Goal: Information Seeking & Learning: Learn about a topic

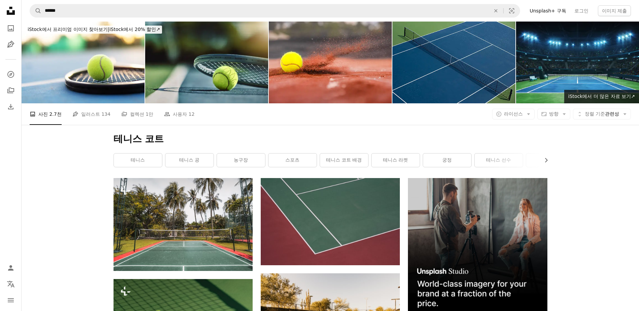
scroll to position [707, 0]
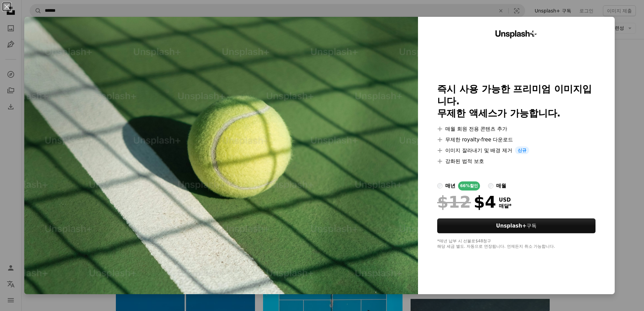
click at [618, 70] on div "An X shape Unsplash+ 즉시 사용 가능한 프리미엄 이미지입니다. 무제한 액세스가 가능합니다. A plus sign 매월 회원 전…" at bounding box center [322, 155] width 644 height 311
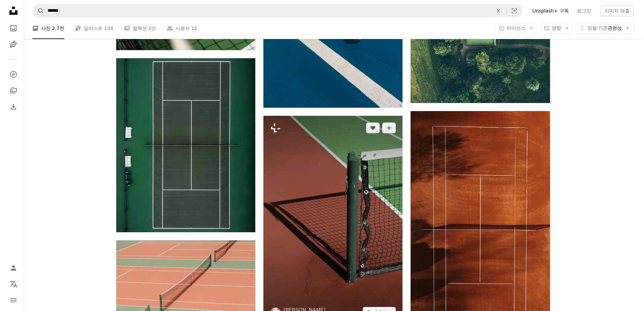
scroll to position [539, 0]
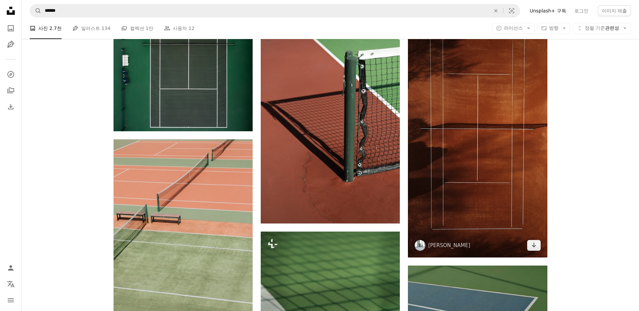
click at [475, 161] on img at bounding box center [477, 134] width 139 height 248
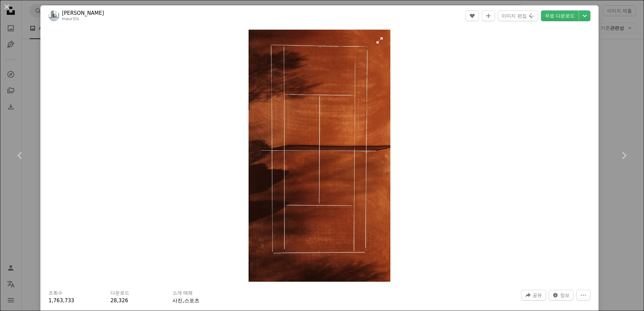
click at [378, 41] on img "이 이미지 확대" at bounding box center [320, 156] width 142 height 252
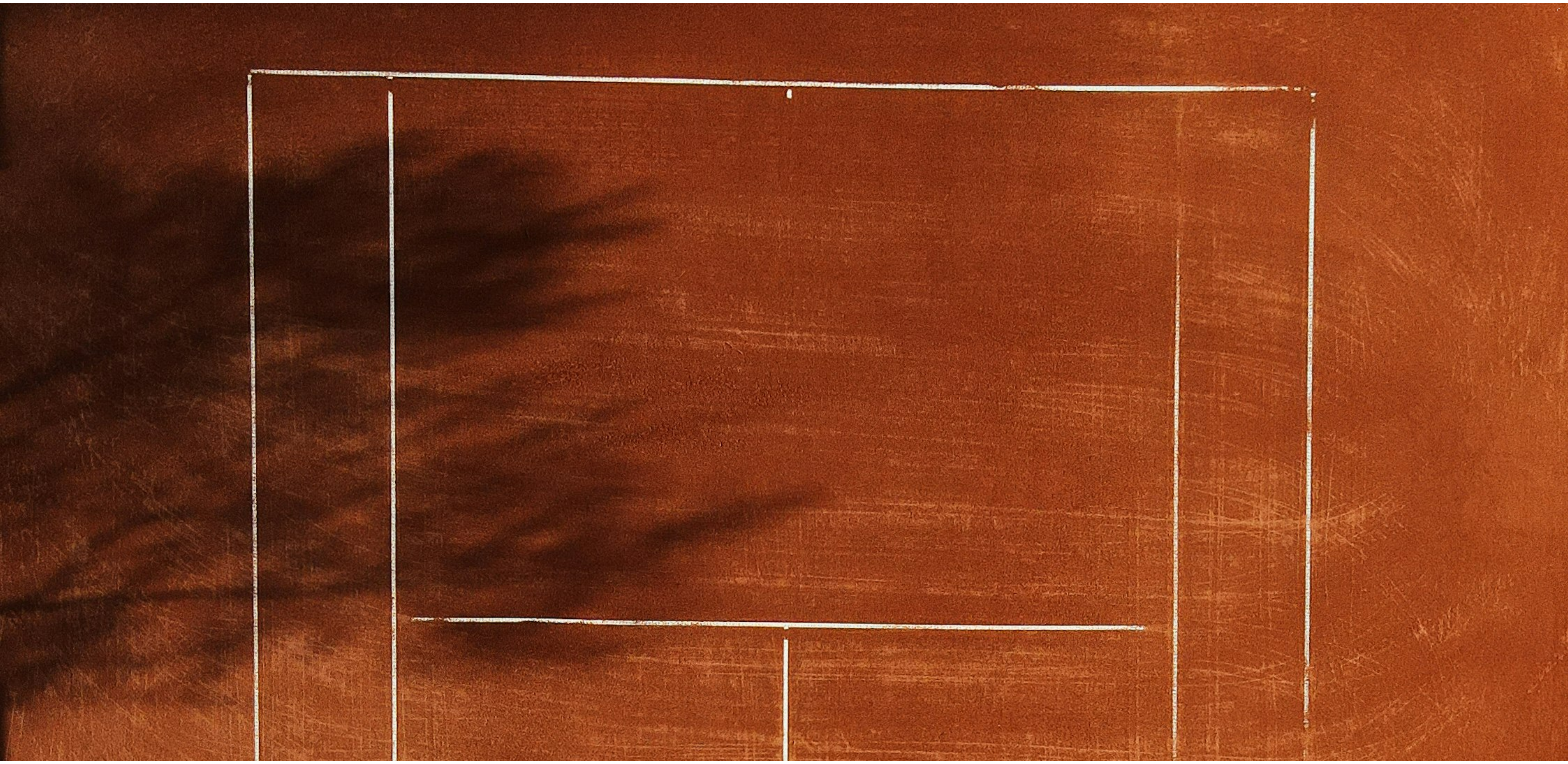
scroll to position [101, 0]
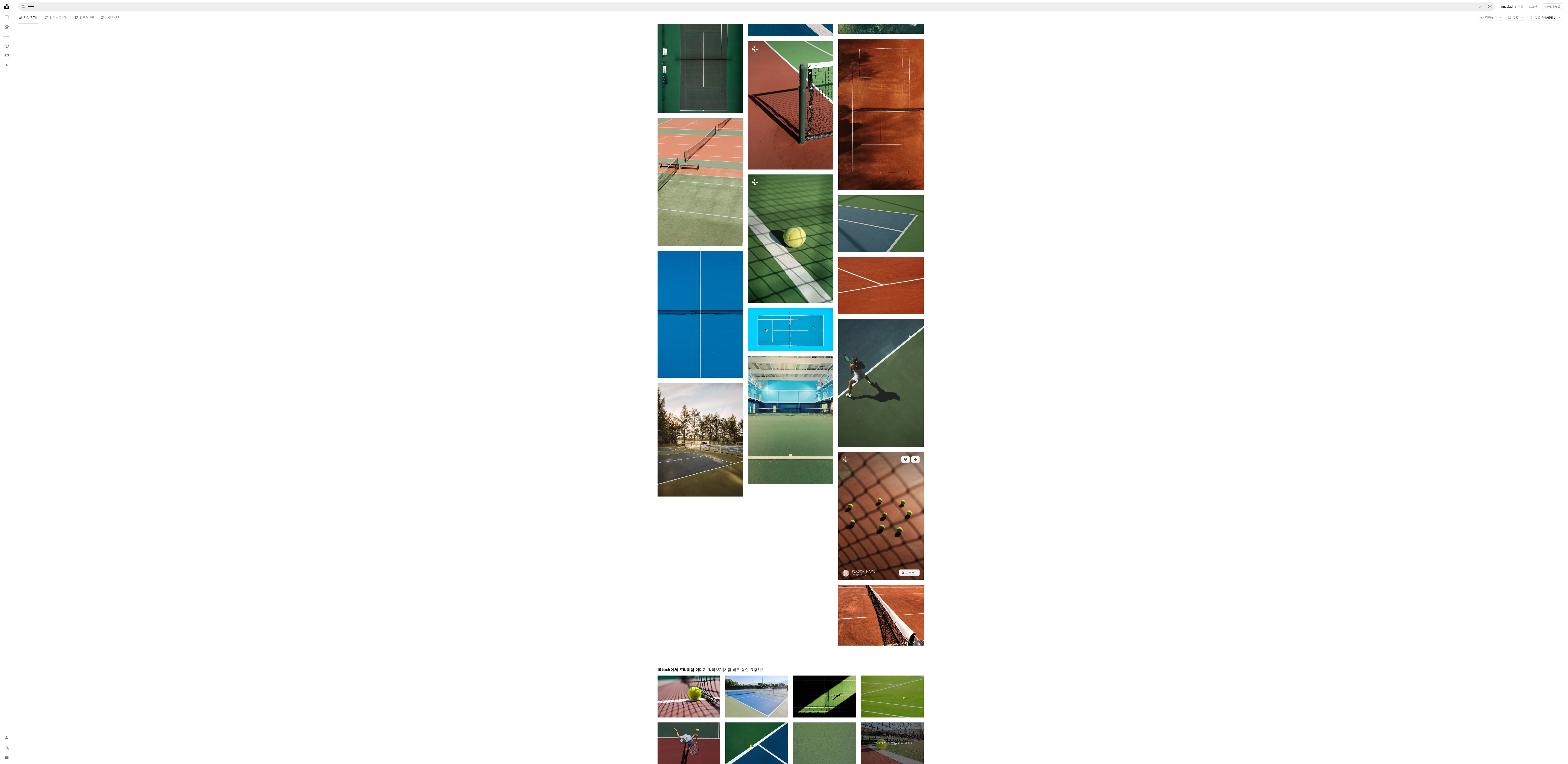
scroll to position [411, 0]
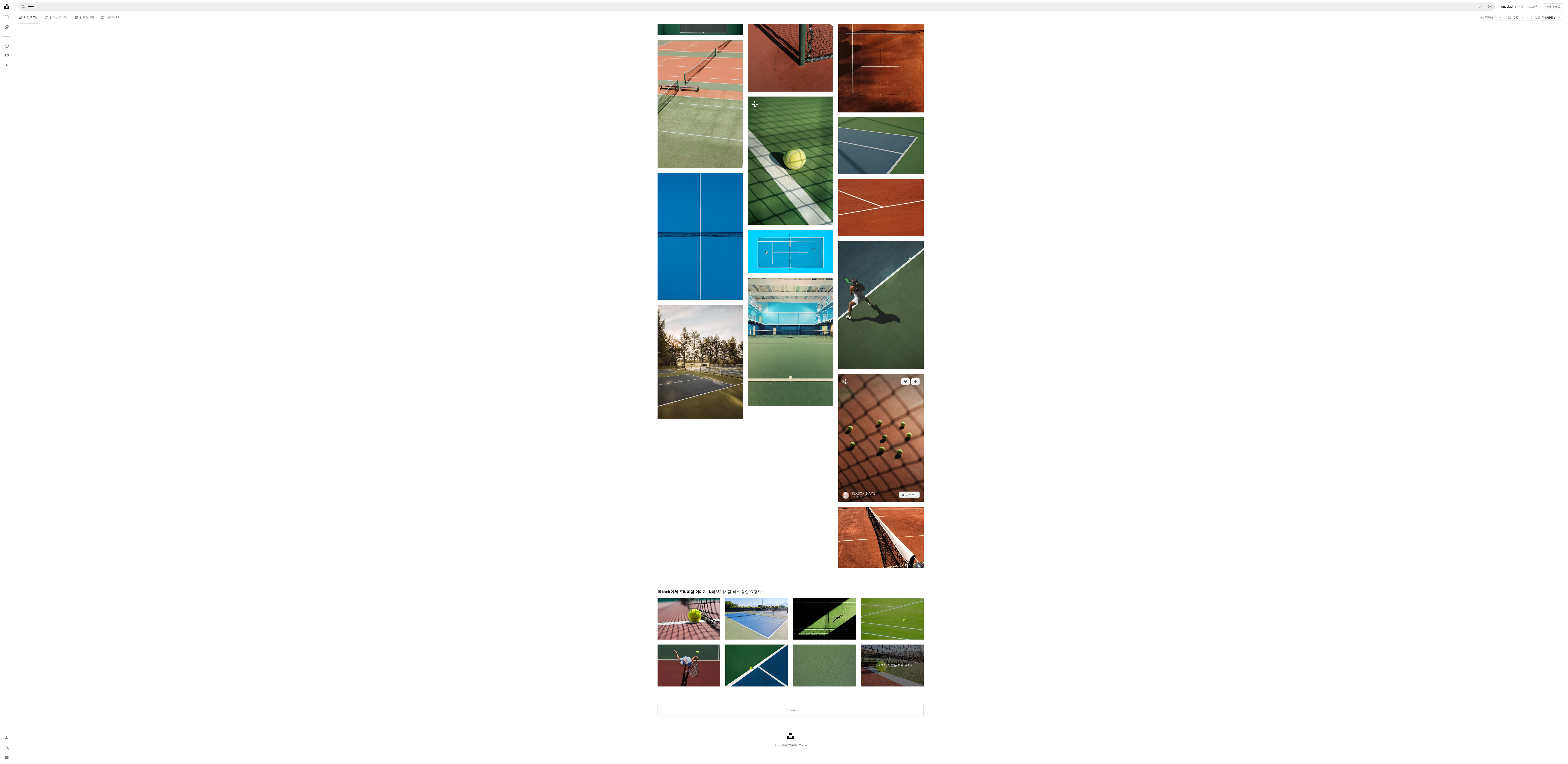
click at [392, 191] on img at bounding box center [880, 438] width 85 height 128
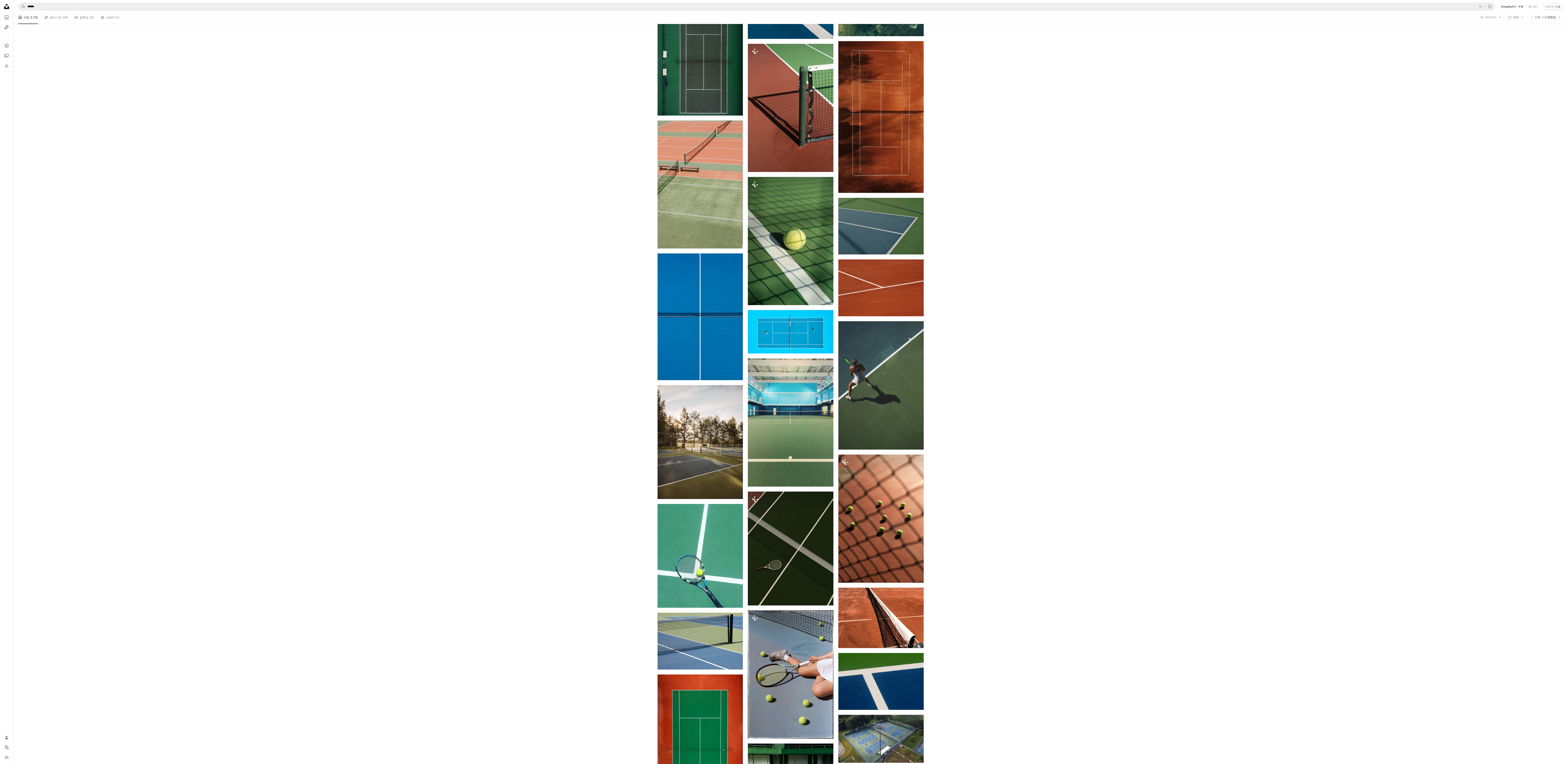
scroll to position [245, 0]
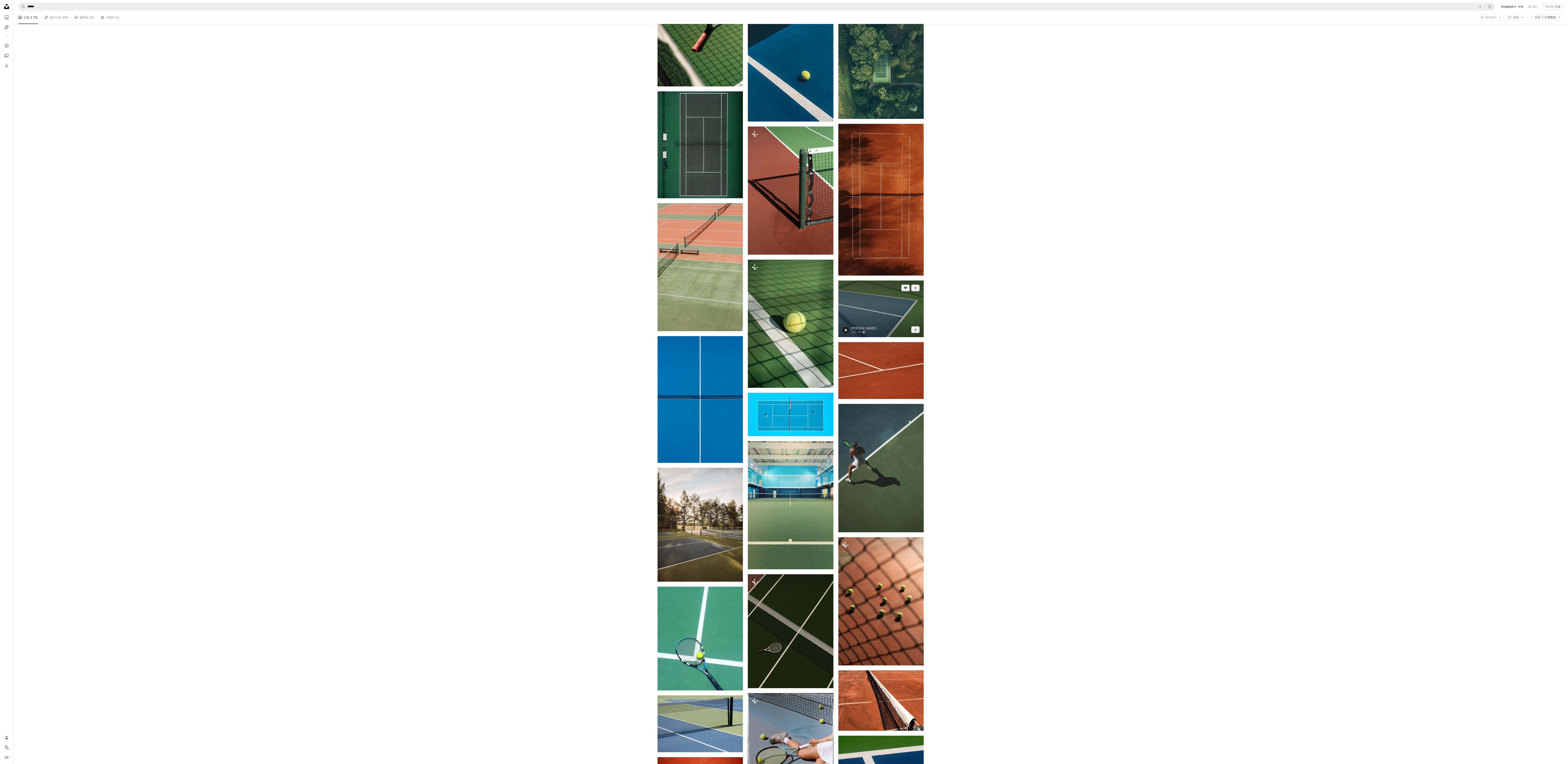
click at [392, 191] on img at bounding box center [880, 309] width 85 height 56
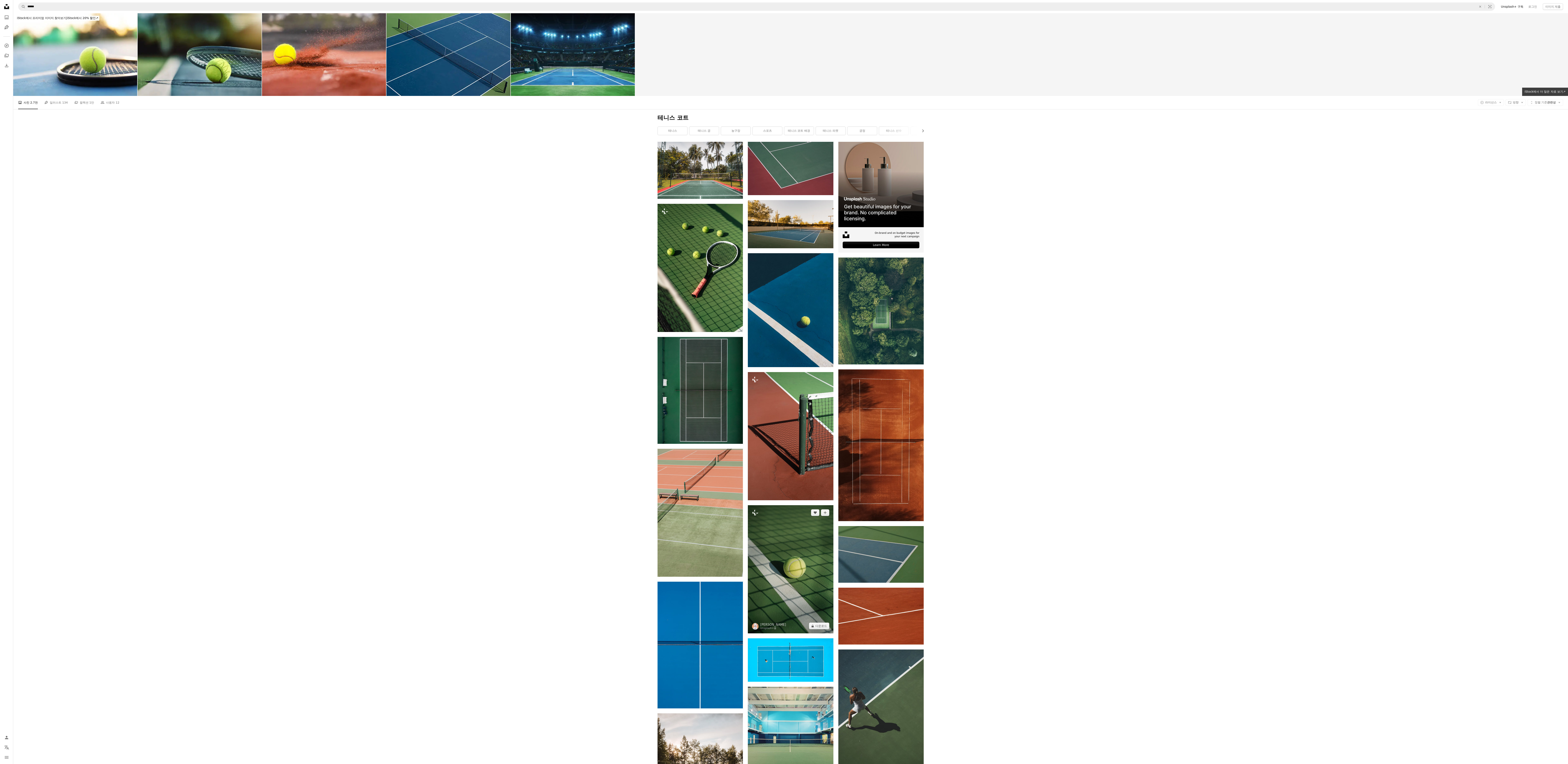
click at [392, 191] on img at bounding box center [790, 569] width 85 height 128
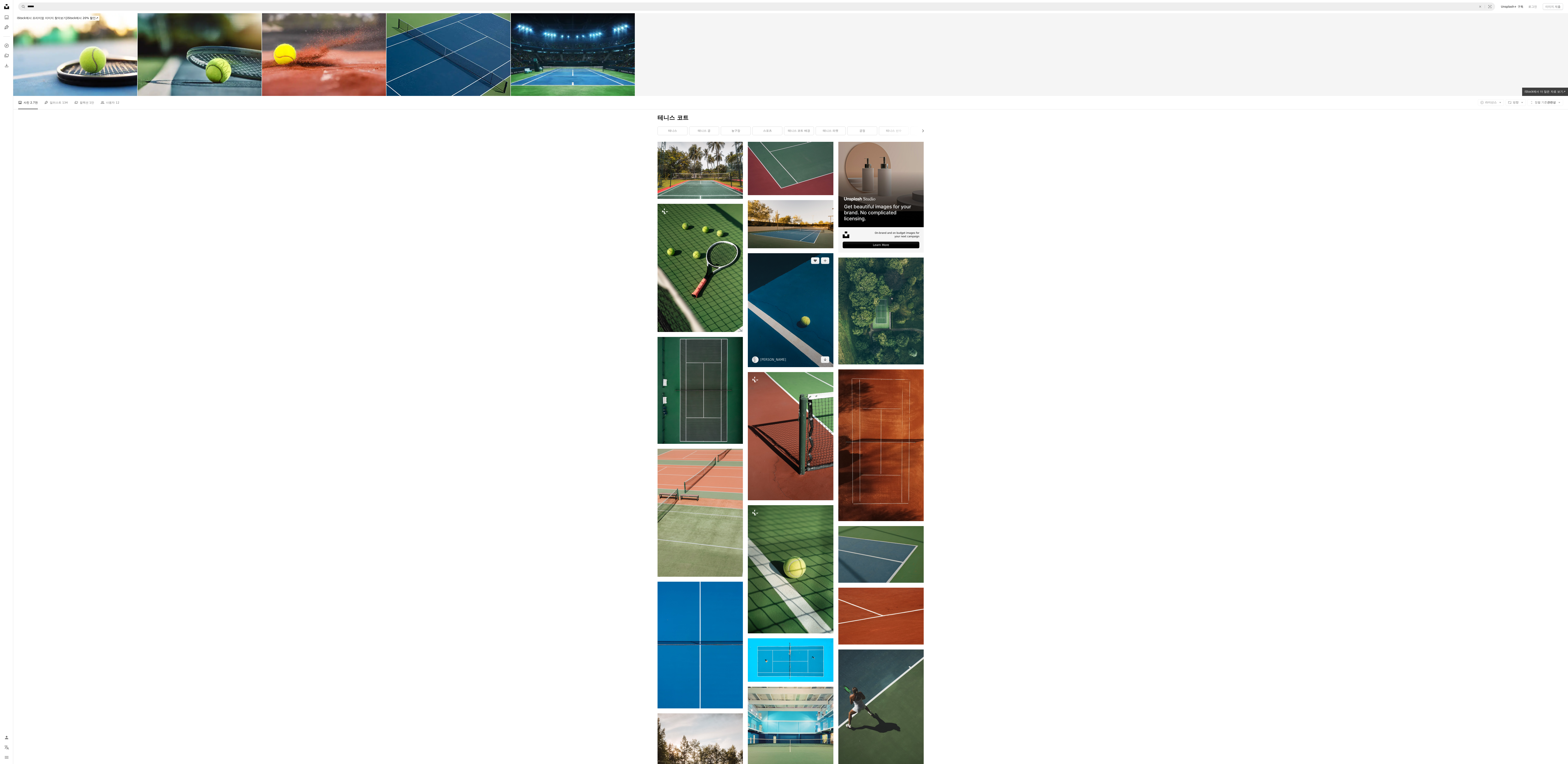
click at [392, 191] on img at bounding box center [790, 311] width 85 height 114
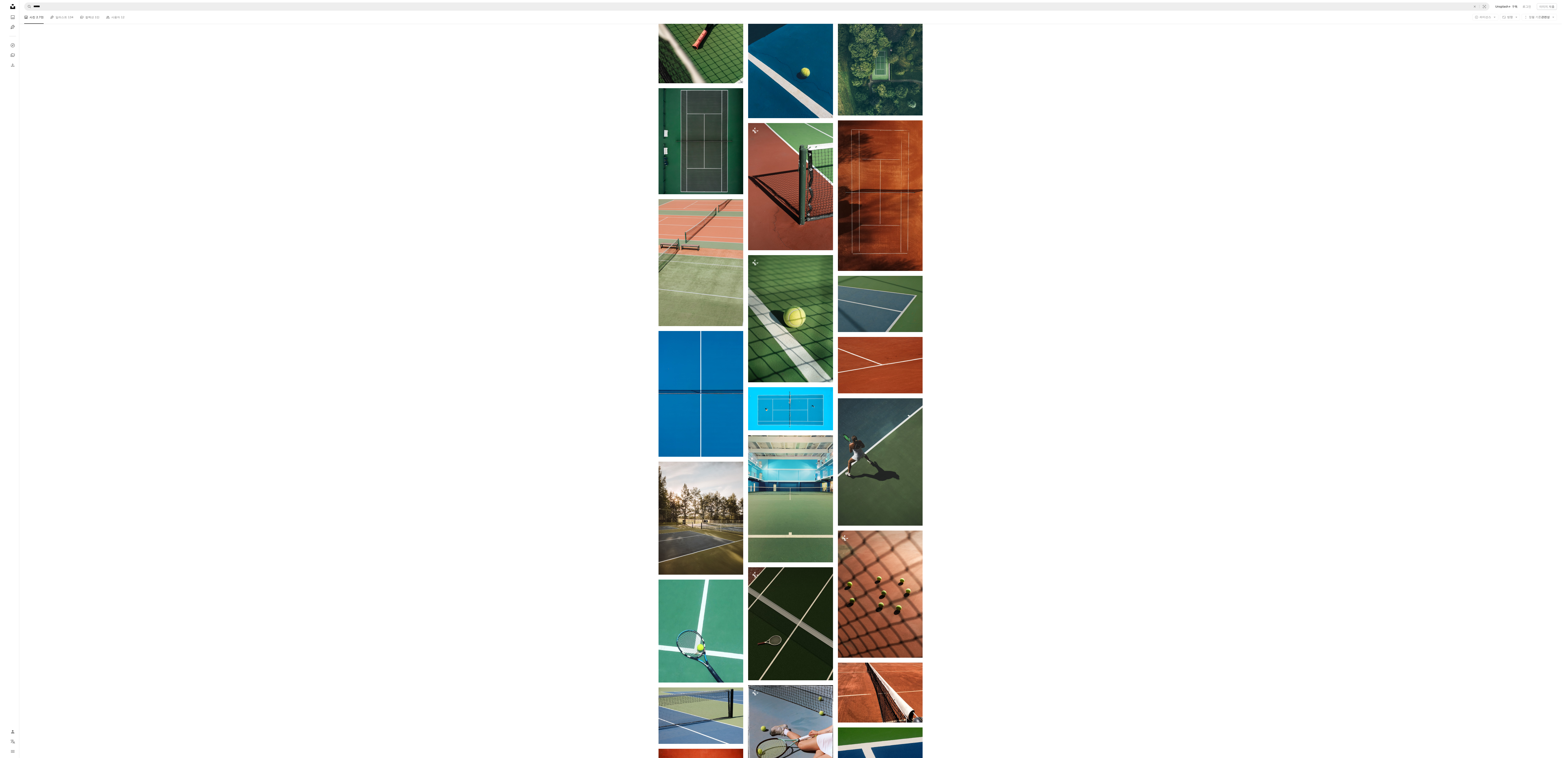
scroll to position [328, 0]
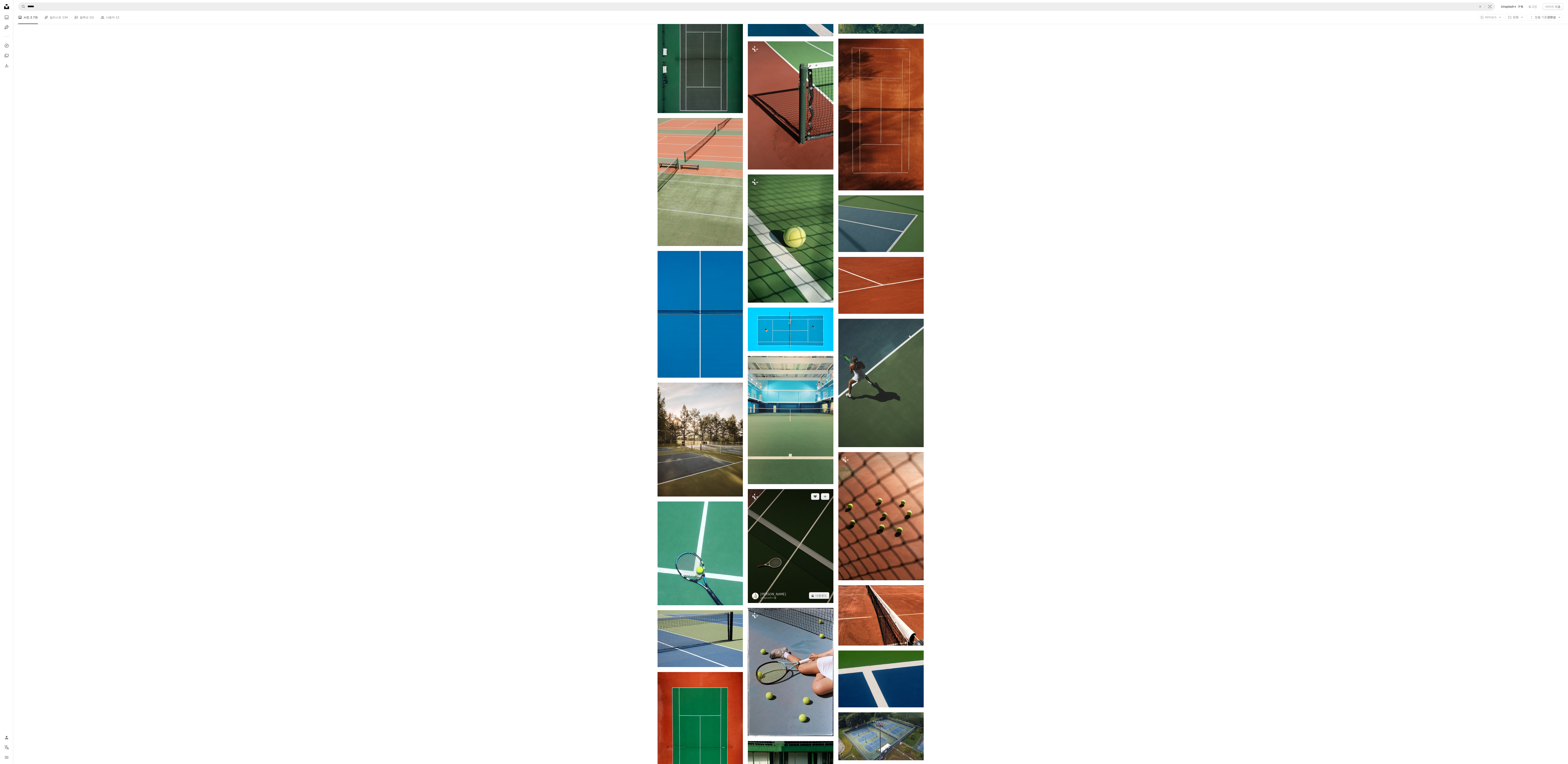
click at [392, 191] on img at bounding box center [790, 546] width 85 height 114
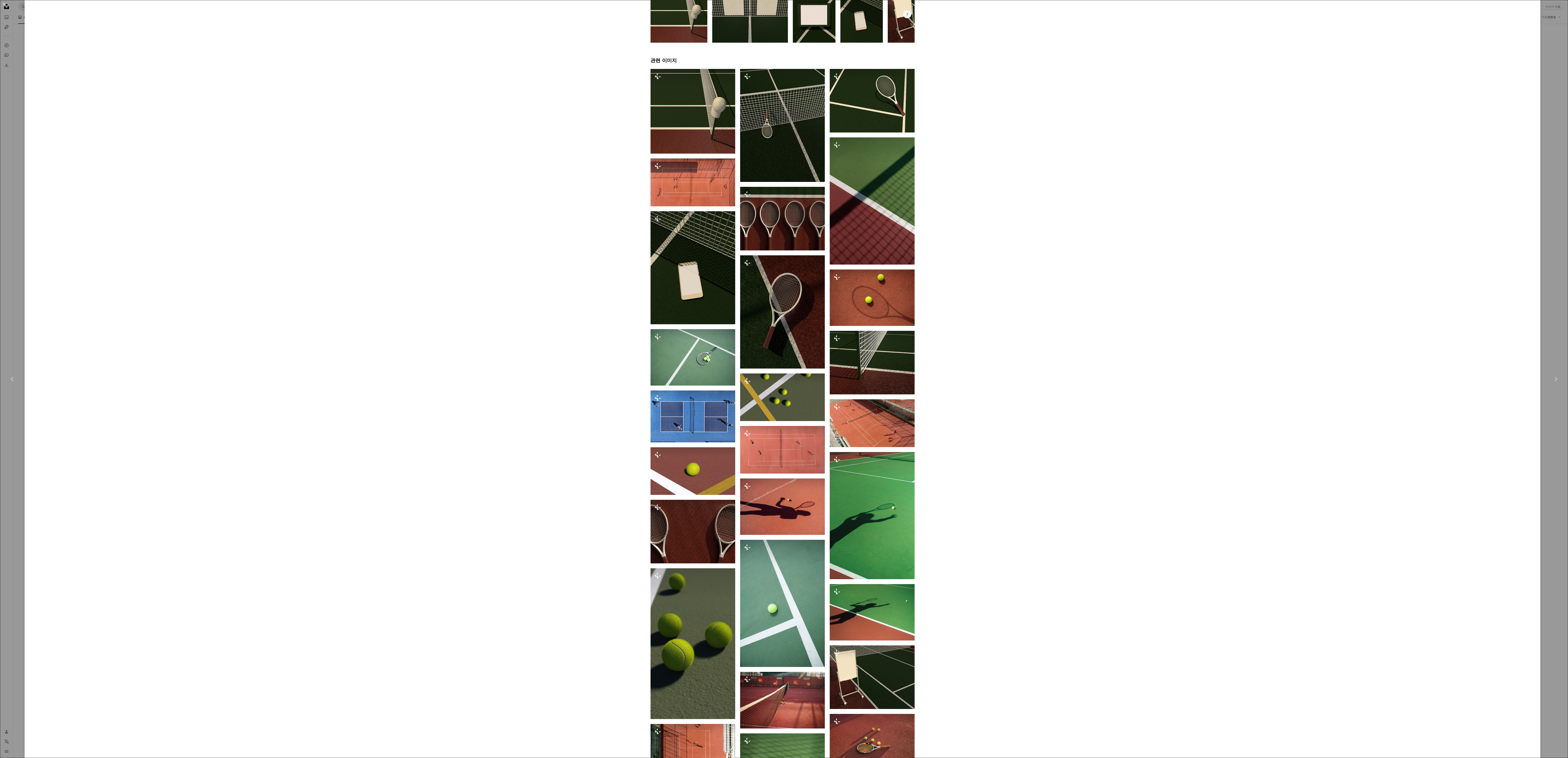
scroll to position [984, 0]
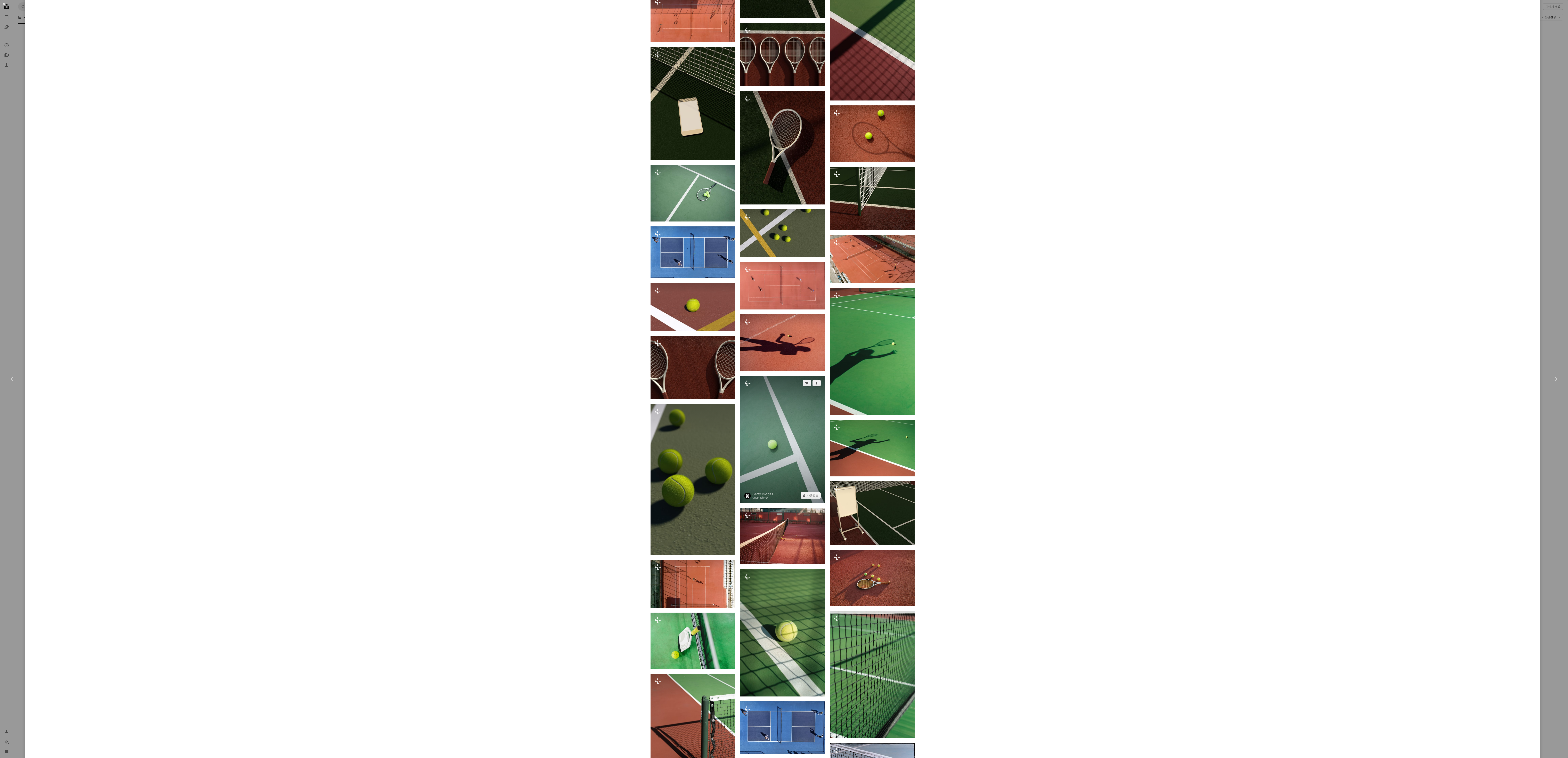
click at [389, 189] on img at bounding box center [782, 439] width 85 height 127
